Goal: Task Accomplishment & Management: Manage account settings

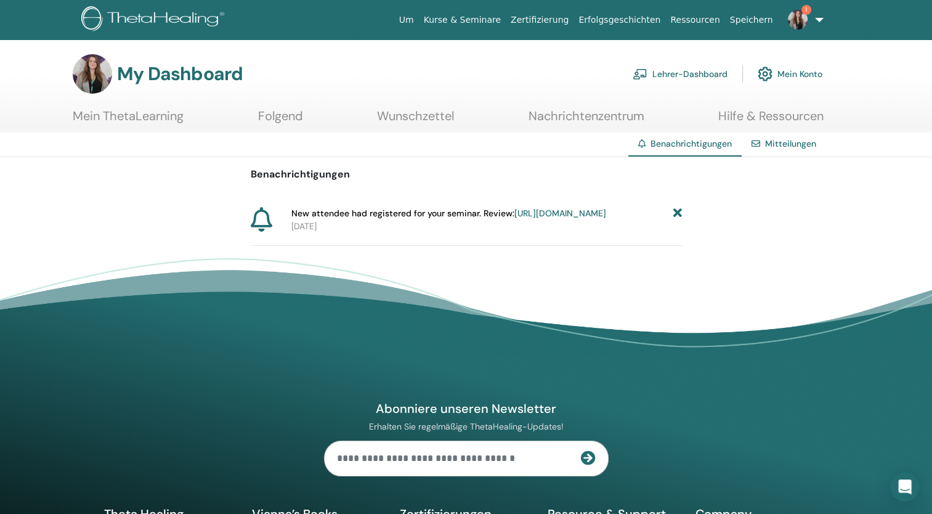
click at [533, 219] on link "https://member.thetahealing.com/instructor/seminar/371728/attendees" at bounding box center [560, 213] width 92 height 11
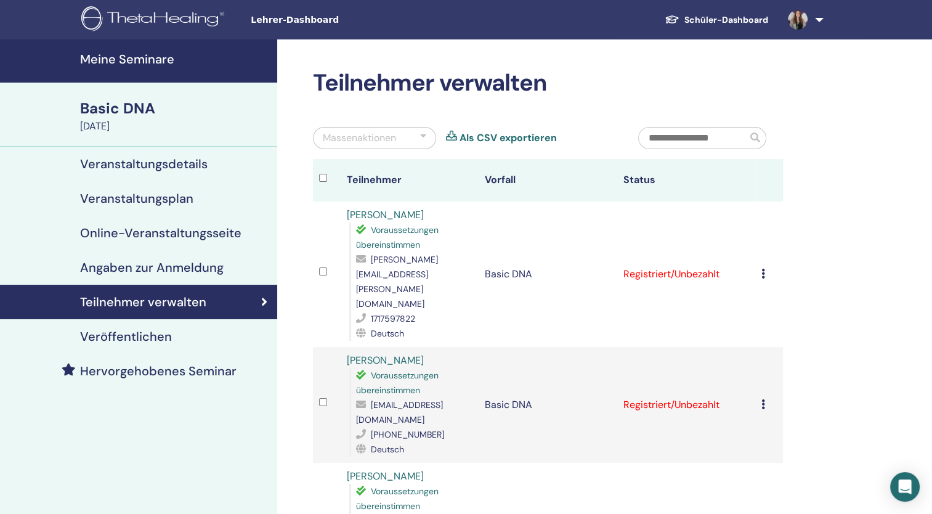
click at [764, 399] on icon at bounding box center [763, 404] width 4 height 10
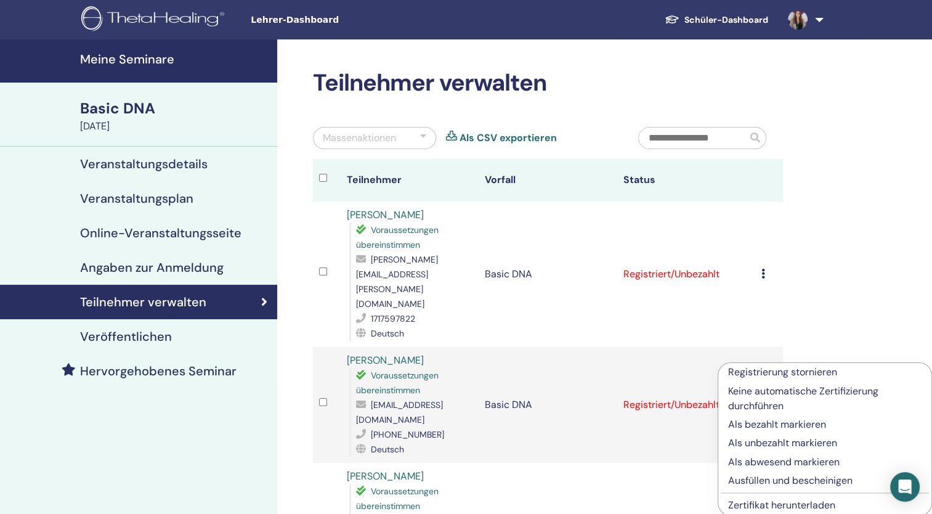
click at [801, 427] on p "Als bezahlt markieren" at bounding box center [824, 424] width 193 height 15
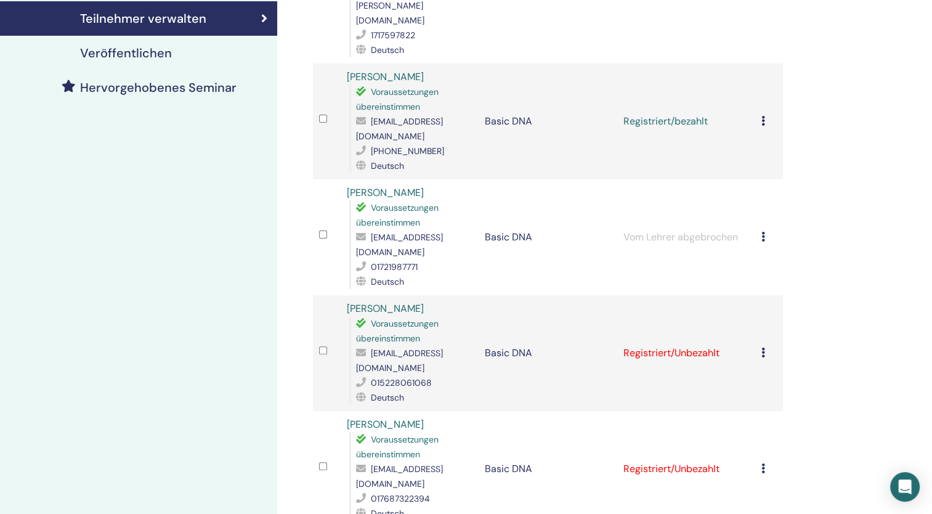
scroll to position [308, 0]
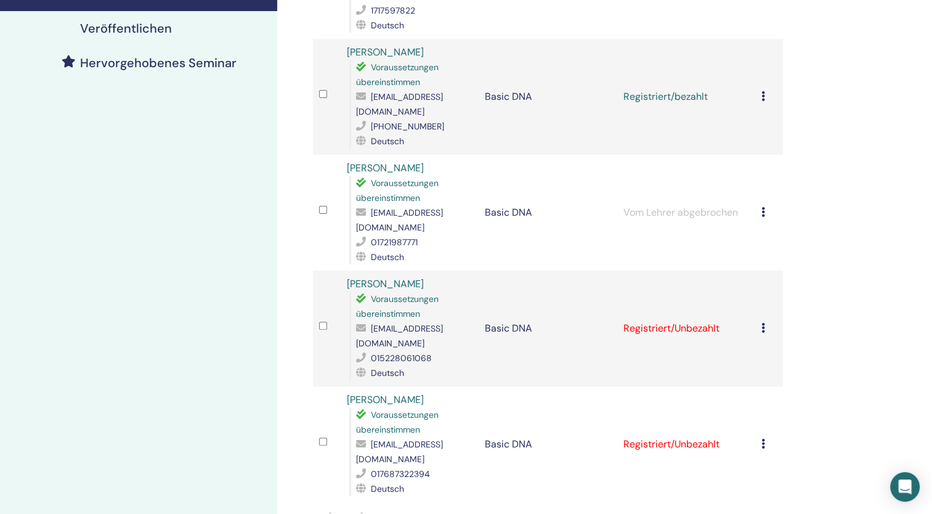
click at [762, 323] on icon at bounding box center [763, 328] width 4 height 10
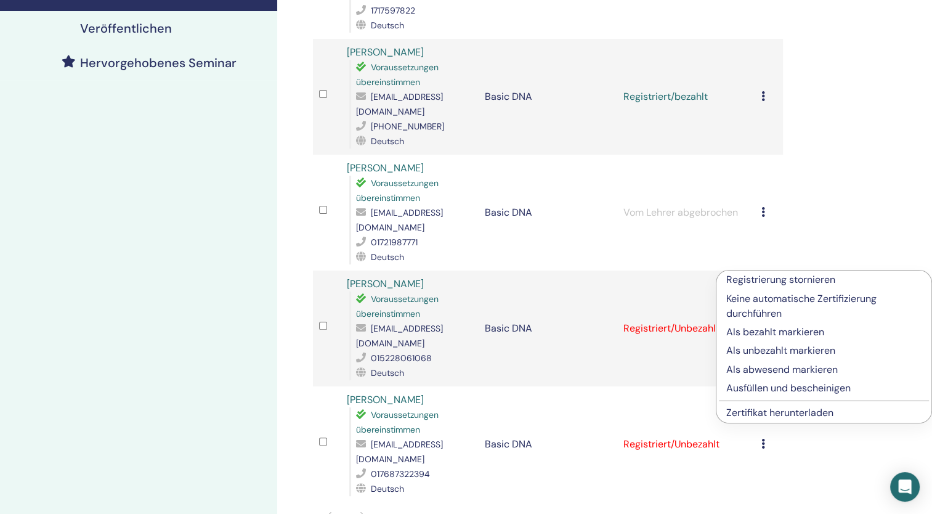
click at [779, 331] on p "Als bezahlt markieren" at bounding box center [823, 332] width 195 height 15
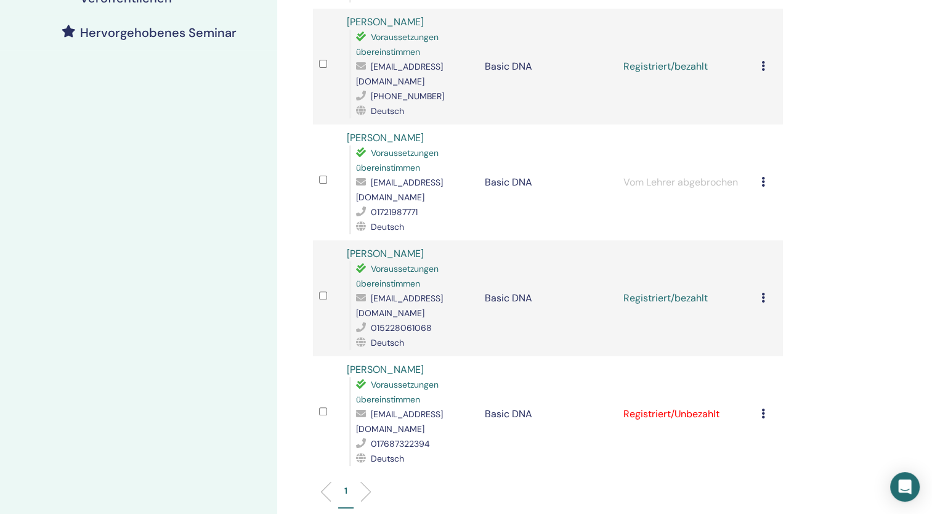
scroll to position [370, 0]
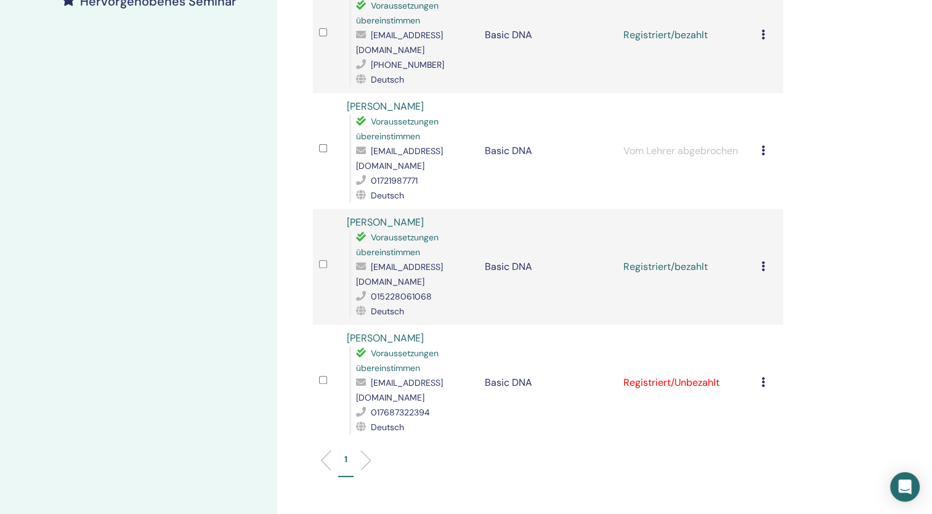
click at [765, 375] on div "Registrierung stornieren Keine automatische Zertifizierung durchführen Als beza…" at bounding box center [768, 382] width 15 height 15
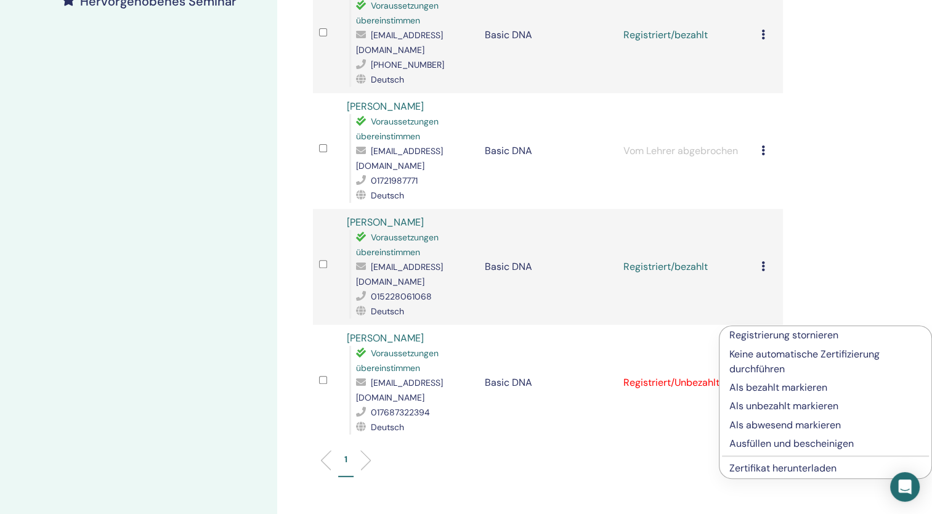
click at [779, 384] on p "Als bezahlt markieren" at bounding box center [825, 387] width 192 height 15
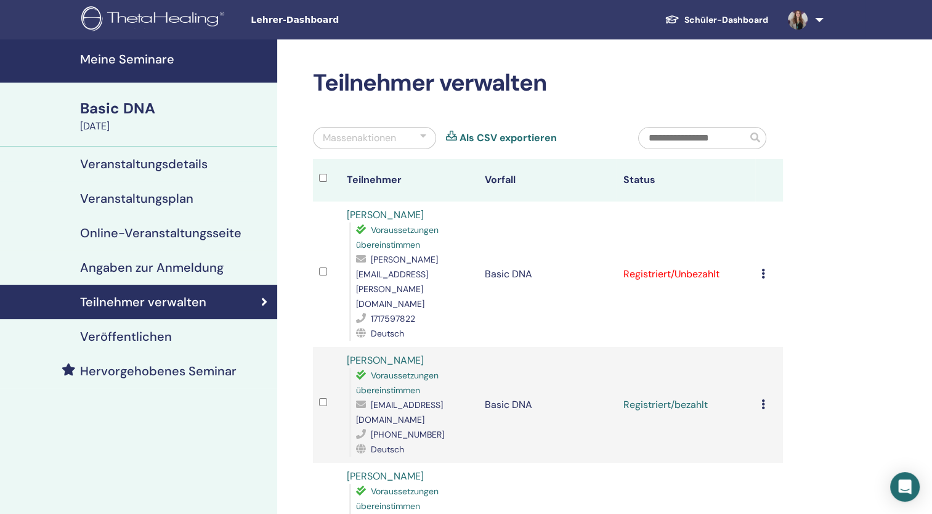
click at [762, 269] on icon at bounding box center [763, 274] width 4 height 10
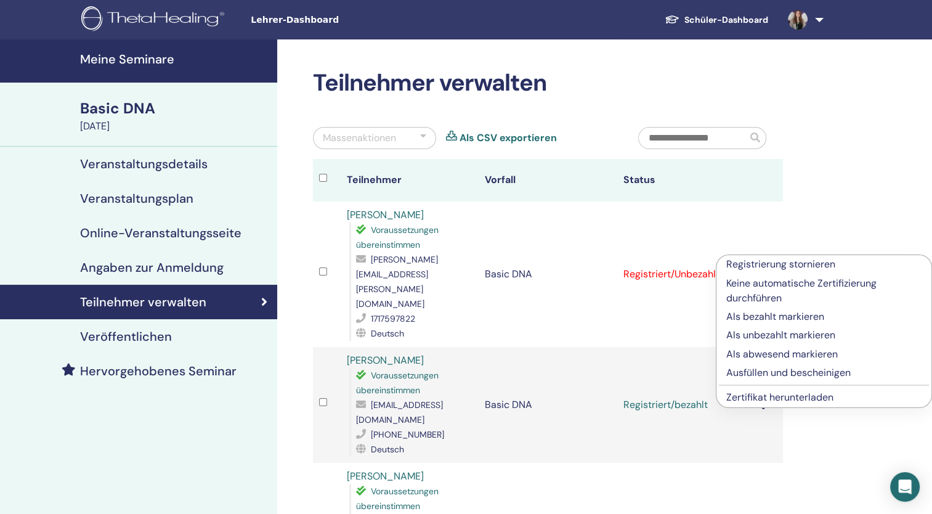
click at [781, 314] on p "Als bezahlt markieren" at bounding box center [823, 316] width 195 height 15
